Goal: Use online tool/utility: Utilize a website feature to perform a specific function

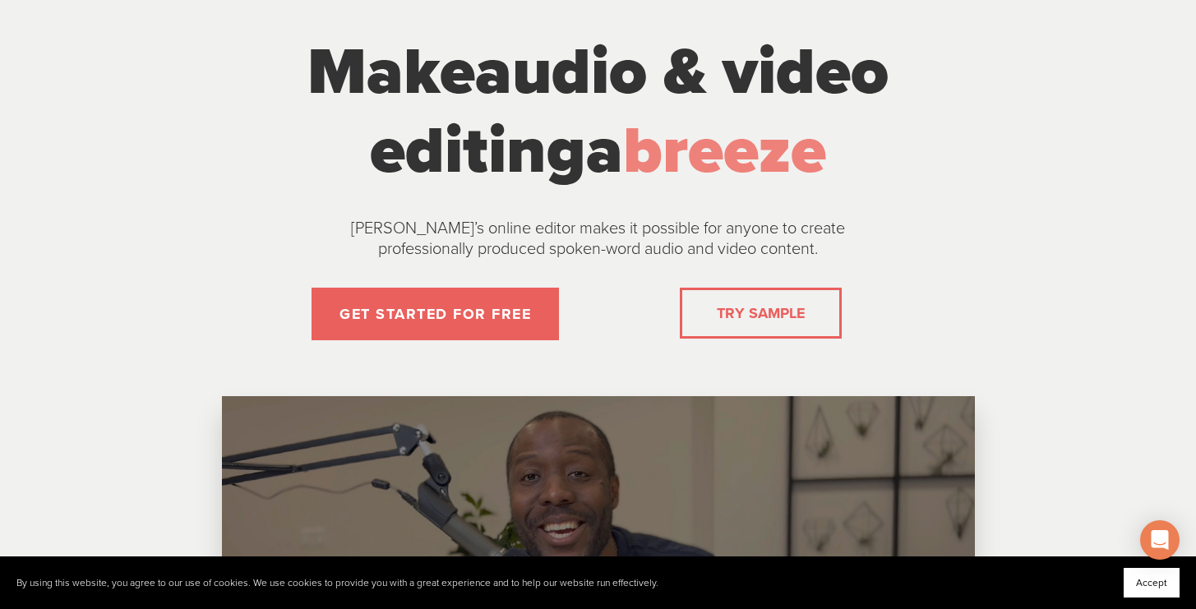
scroll to position [104, 0]
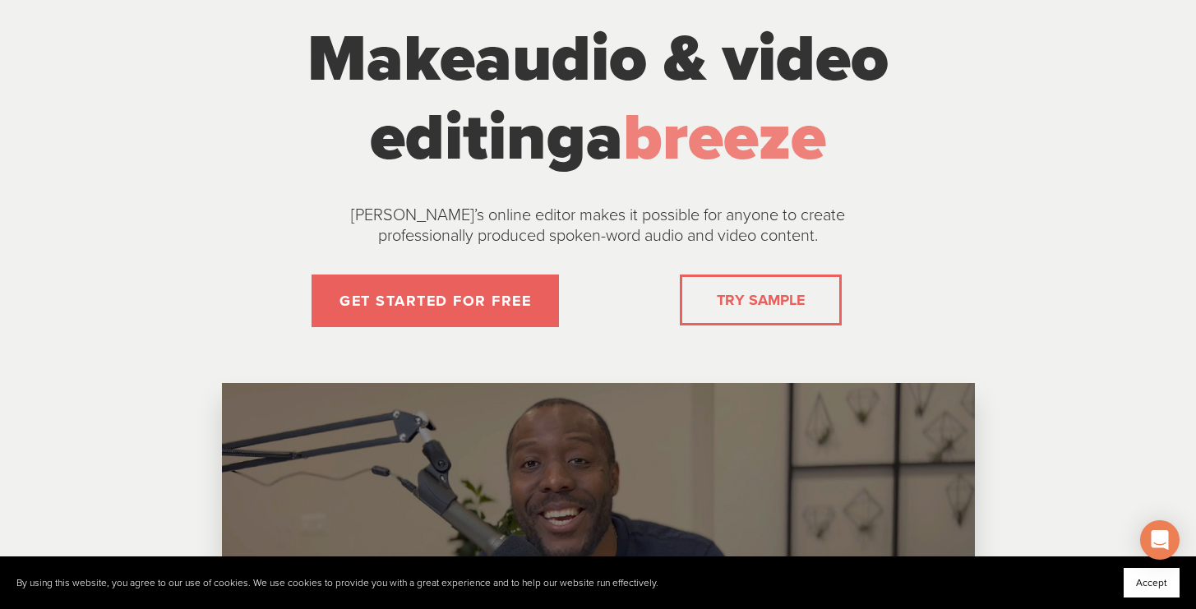
click at [742, 294] on link "TRY SAMPLE" at bounding box center [760, 300] width 101 height 33
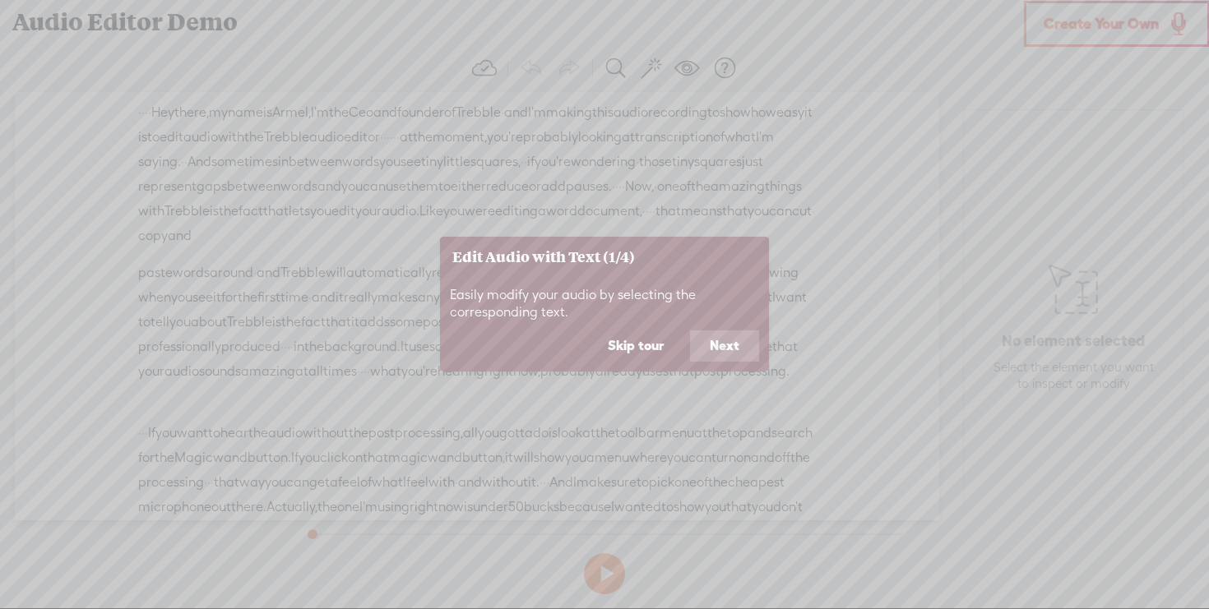
click at [632, 345] on button "Skip tour" at bounding box center [635, 346] width 95 height 31
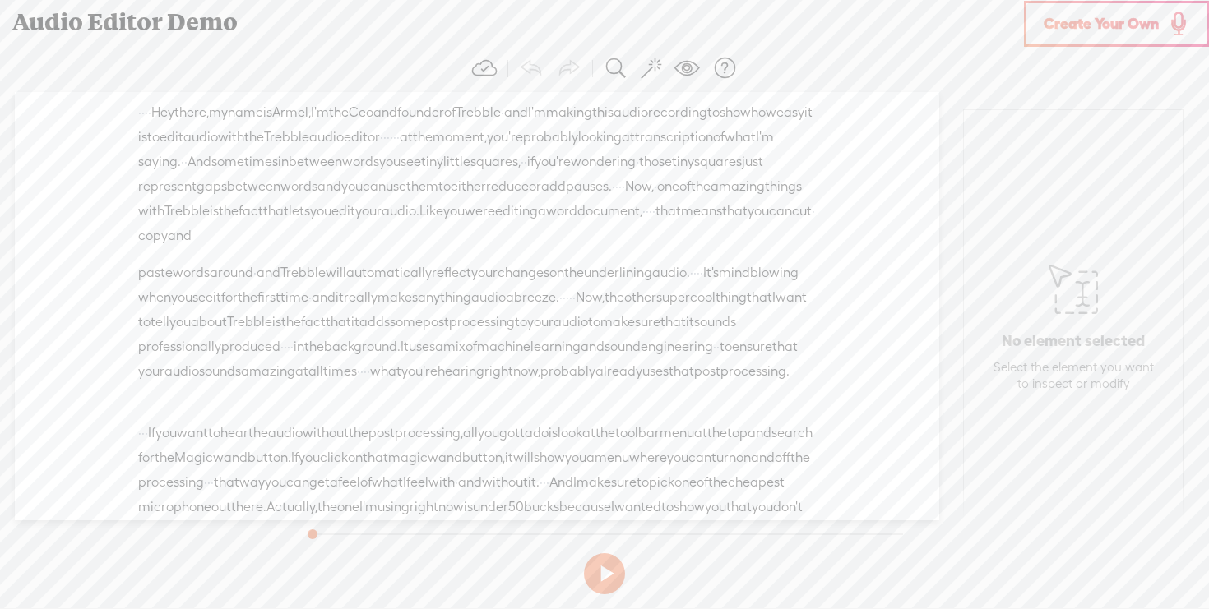
click at [1021, 285] on div "No element selected Select the element you want to inspect or modify" at bounding box center [1073, 324] width 184 height 153
click at [1101, 45] on link "Create Your Own" at bounding box center [1117, 24] width 186 height 46
